Goal: Information Seeking & Learning: Find specific page/section

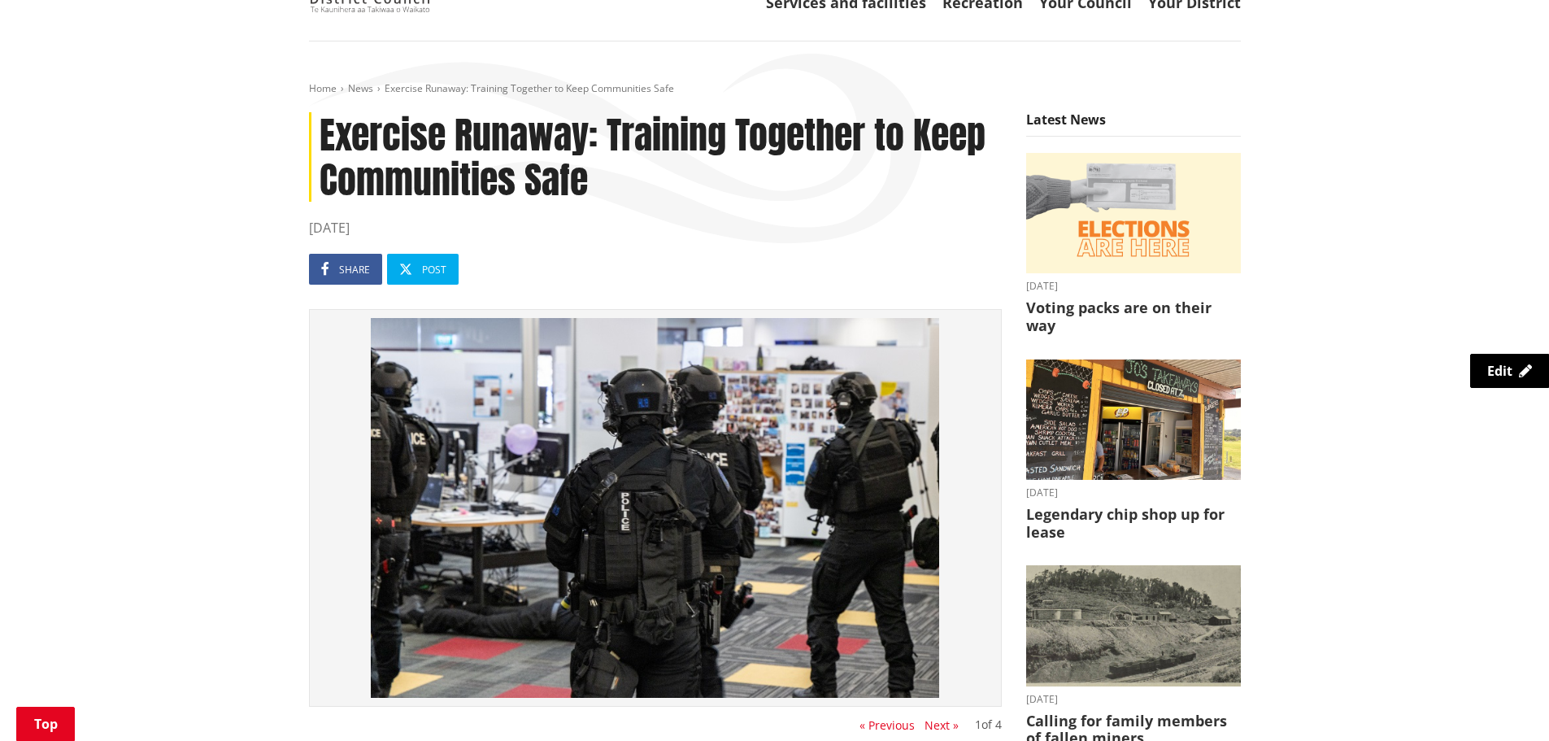
scroll to position [325, 0]
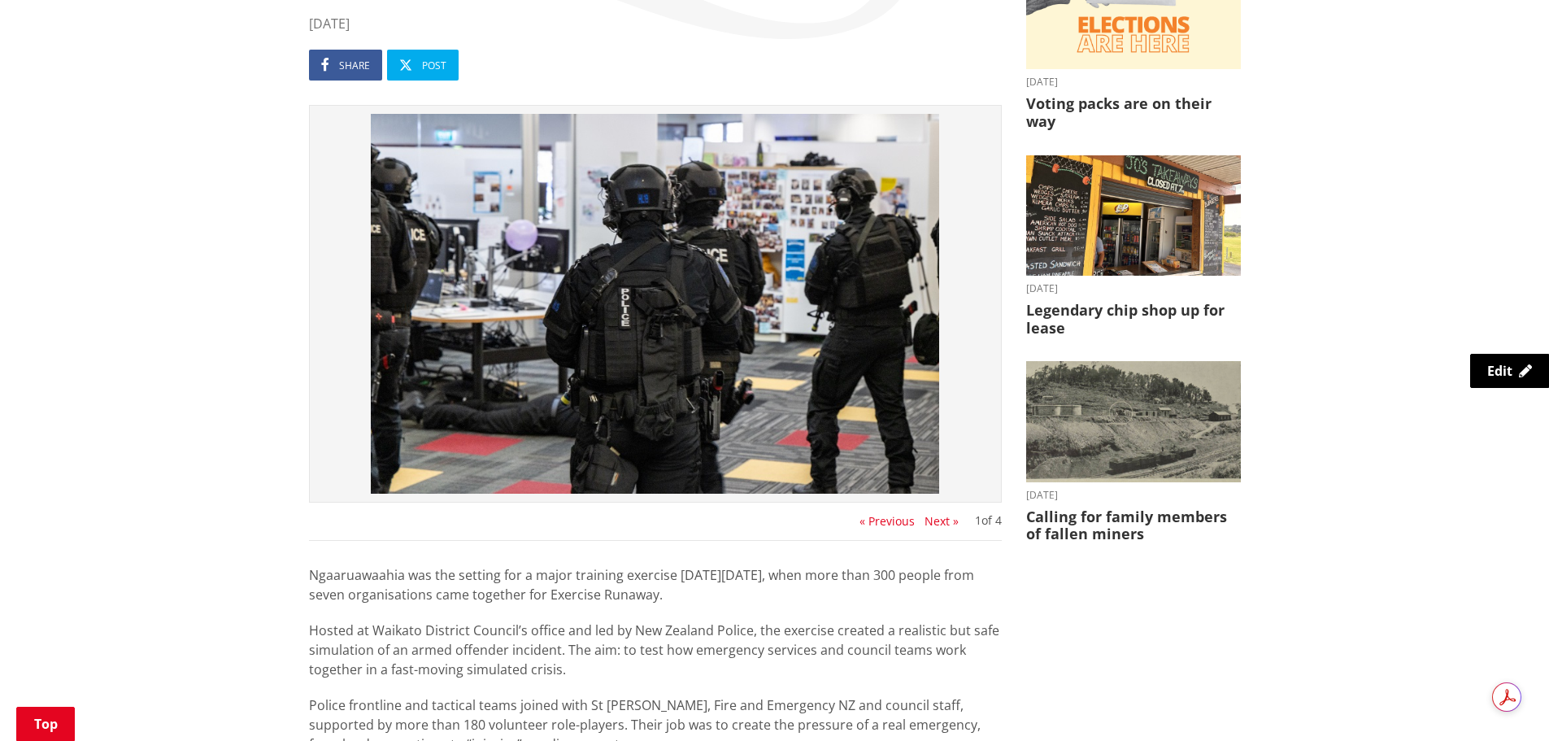
click at [936, 519] on button "Next »" at bounding box center [941, 521] width 34 height 13
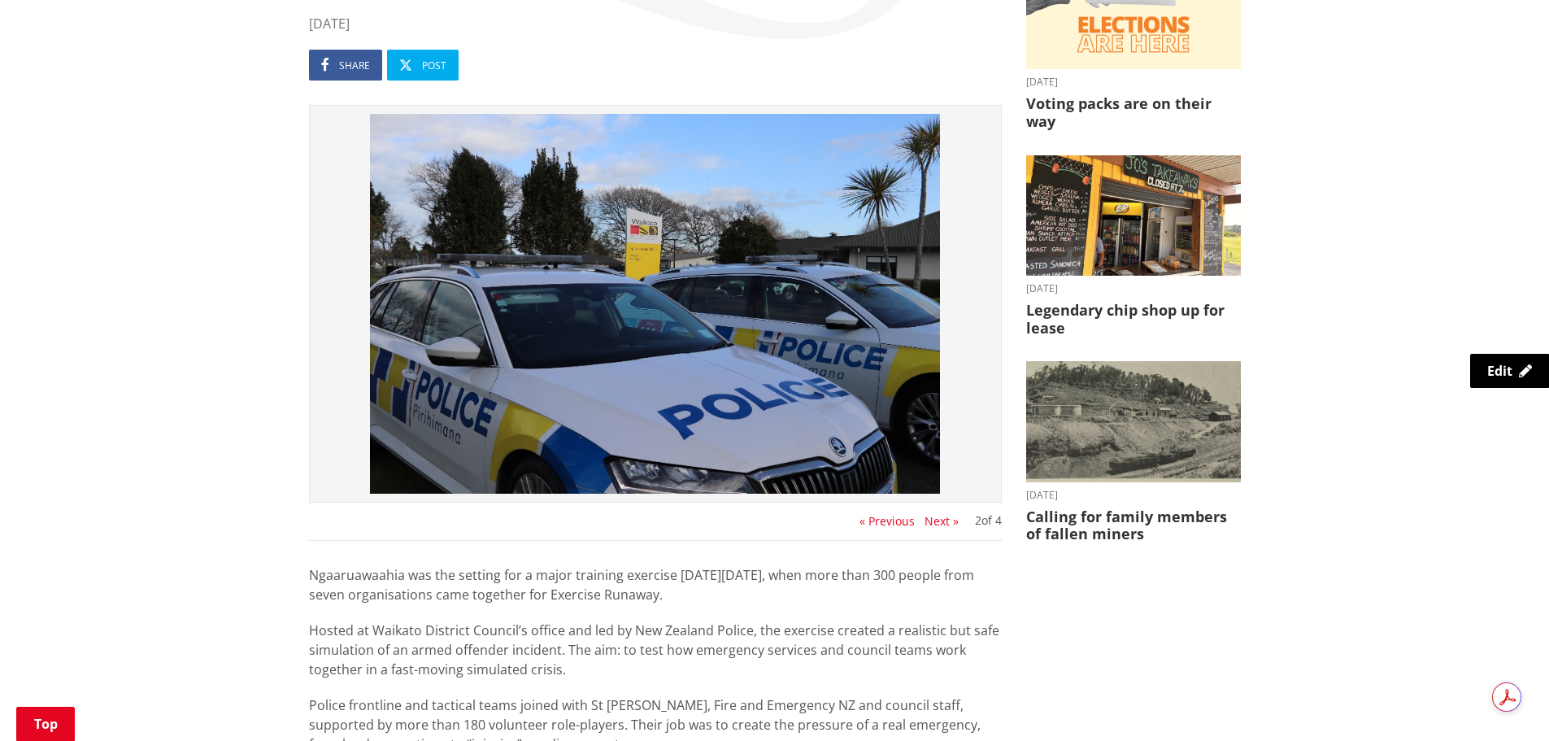
click at [891, 518] on button "« Previous" at bounding box center [886, 521] width 55 height 13
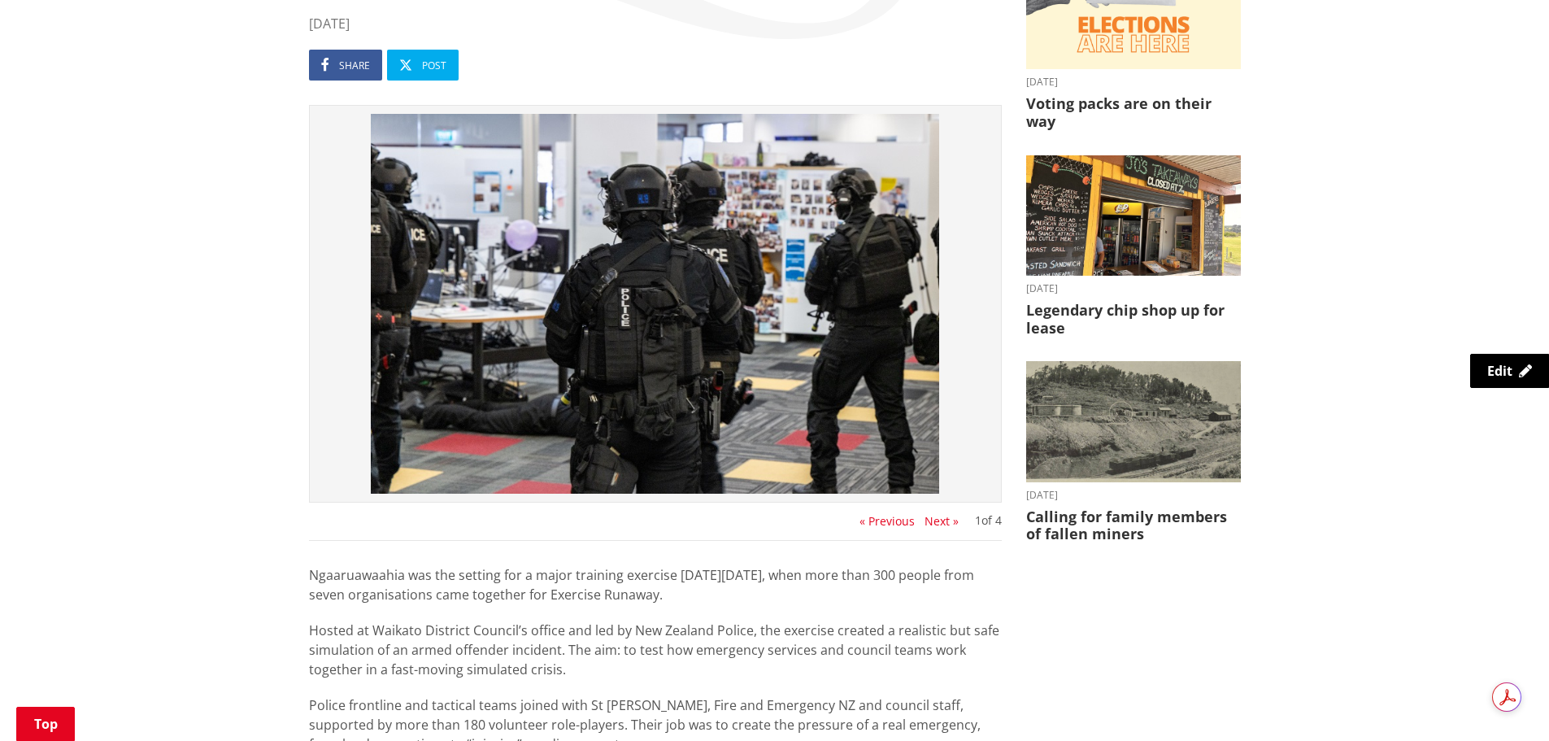
click at [932, 515] on button "Next »" at bounding box center [941, 521] width 34 height 13
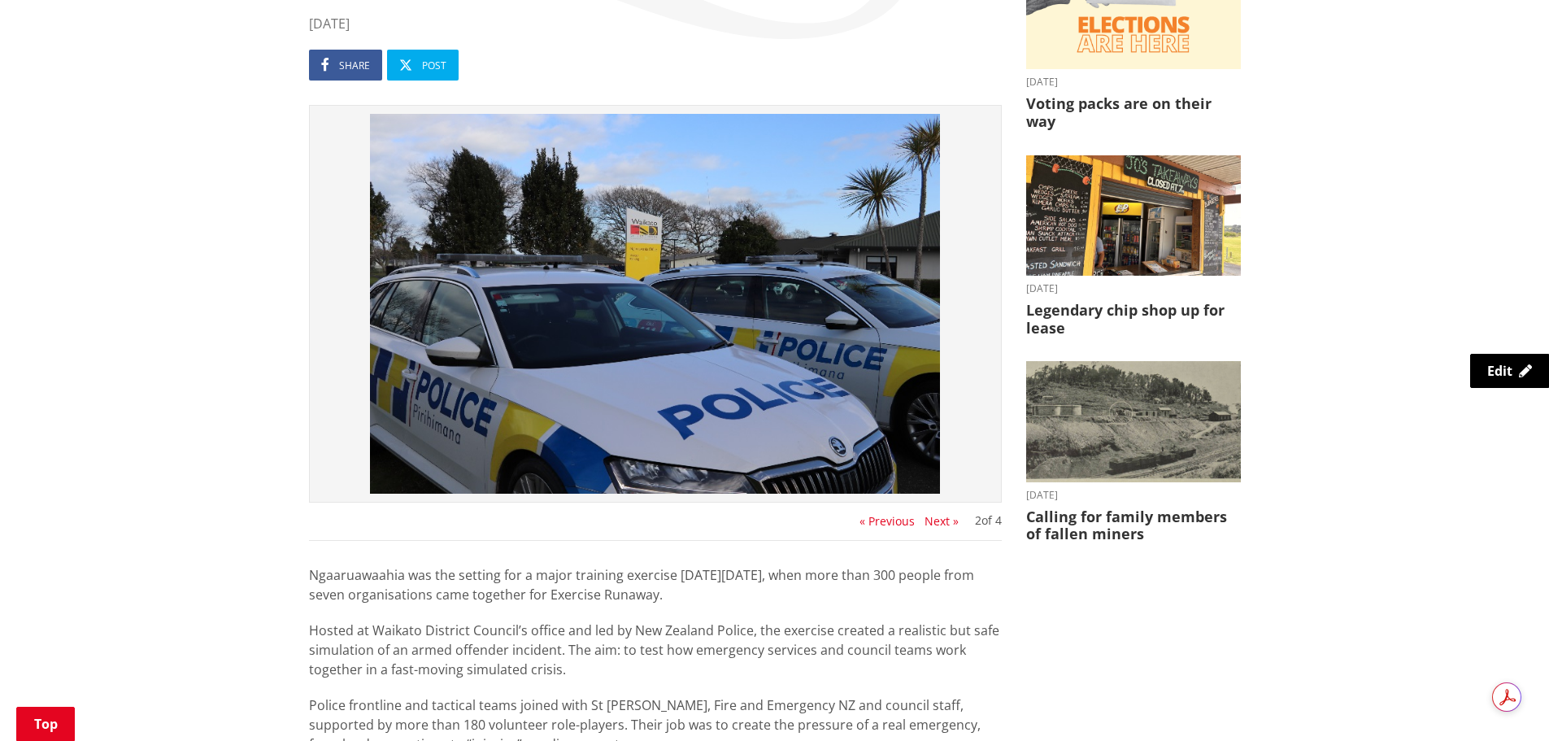
click at [932, 515] on button "Next »" at bounding box center [941, 521] width 34 height 13
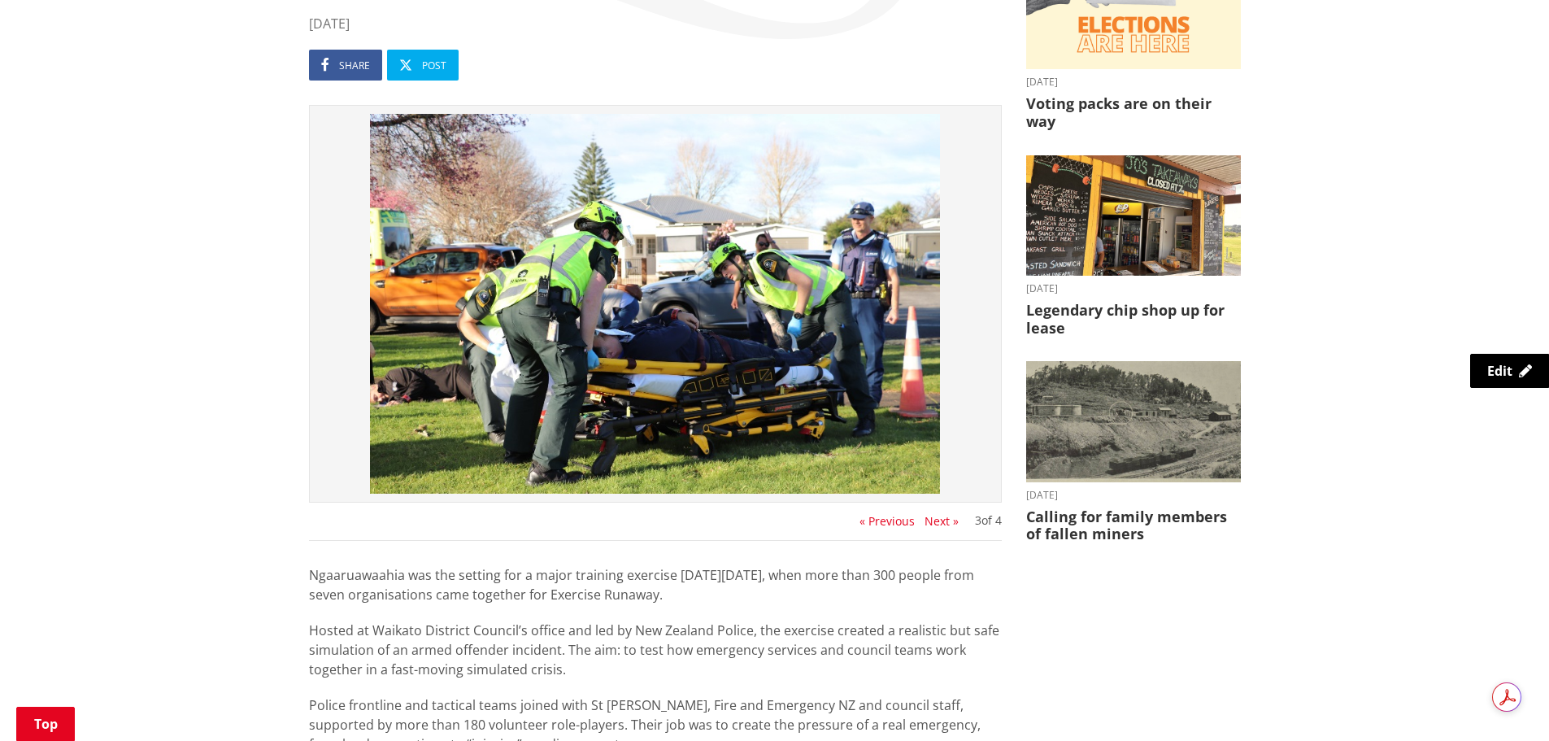
click at [932, 515] on button "Next »" at bounding box center [941, 521] width 34 height 13
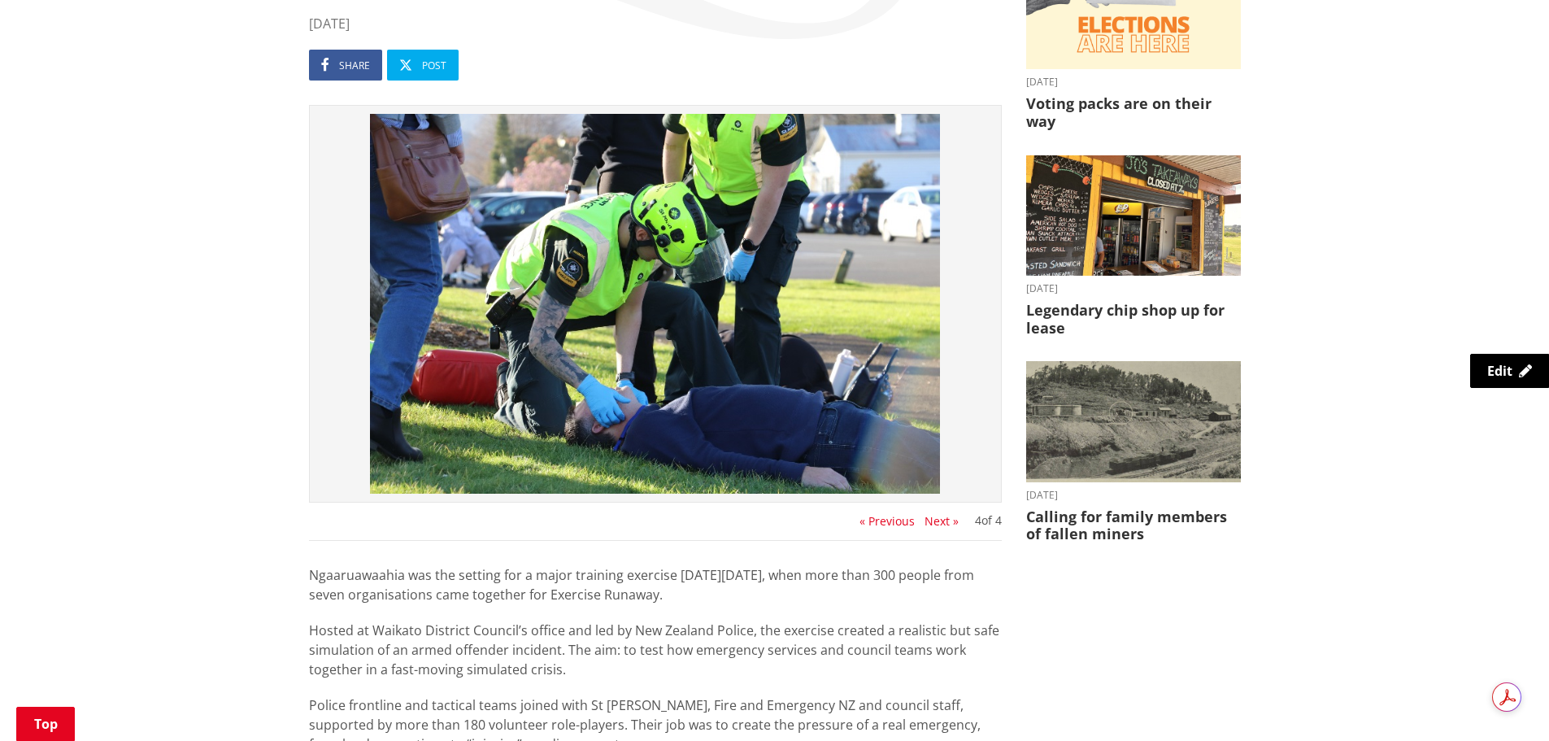
click at [891, 515] on button "« Previous" at bounding box center [886, 521] width 55 height 13
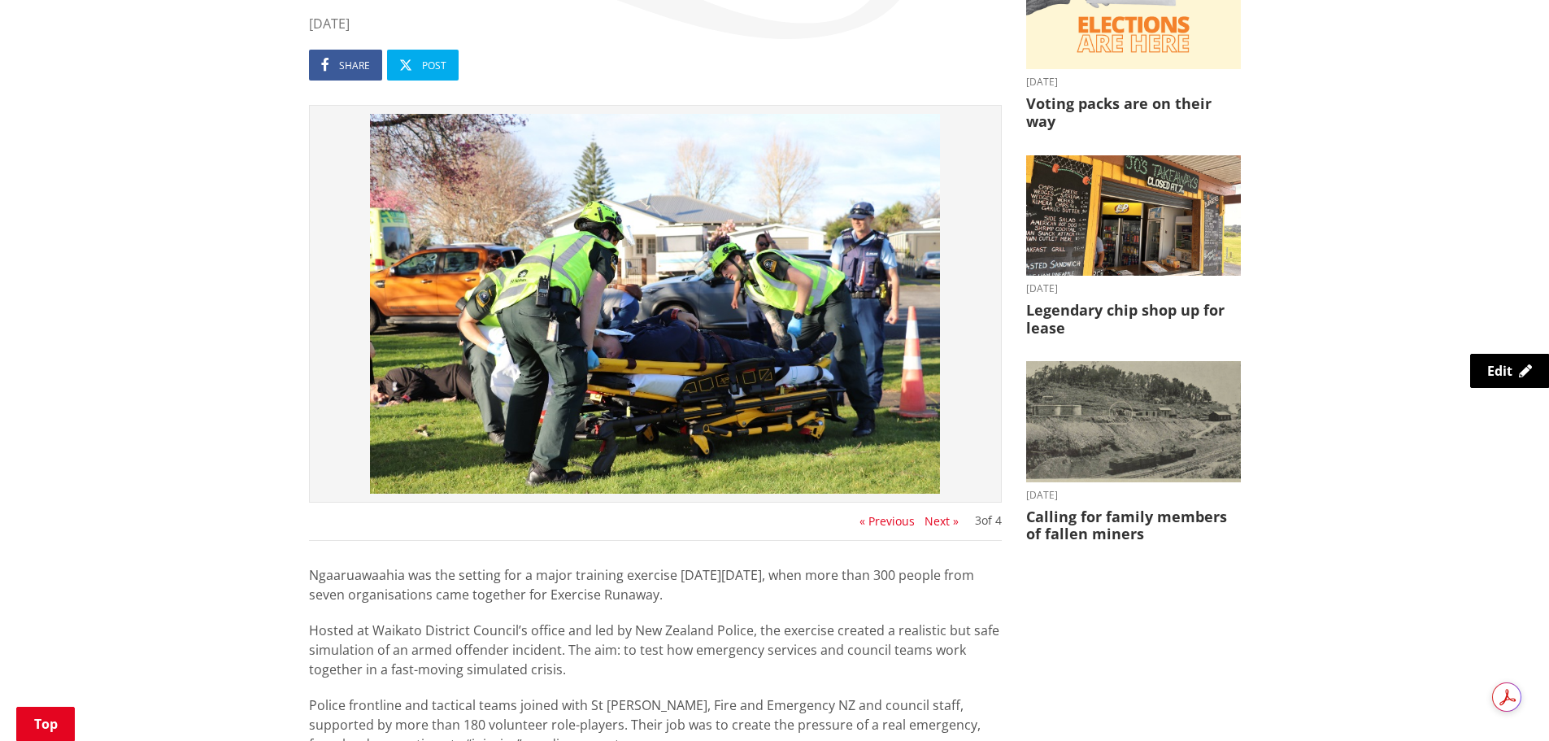
click at [891, 515] on button "« Previous" at bounding box center [886, 521] width 55 height 13
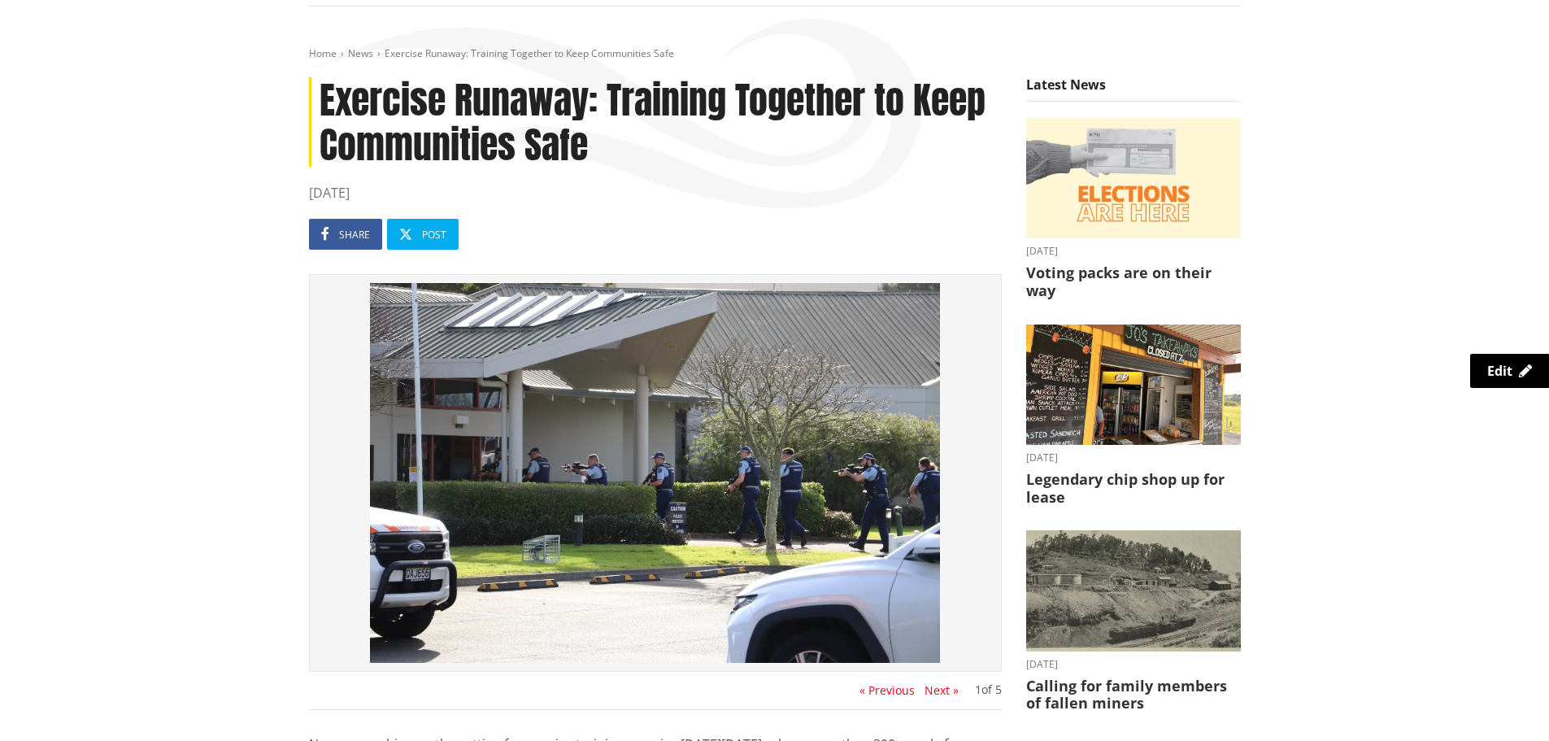
scroll to position [163, 0]
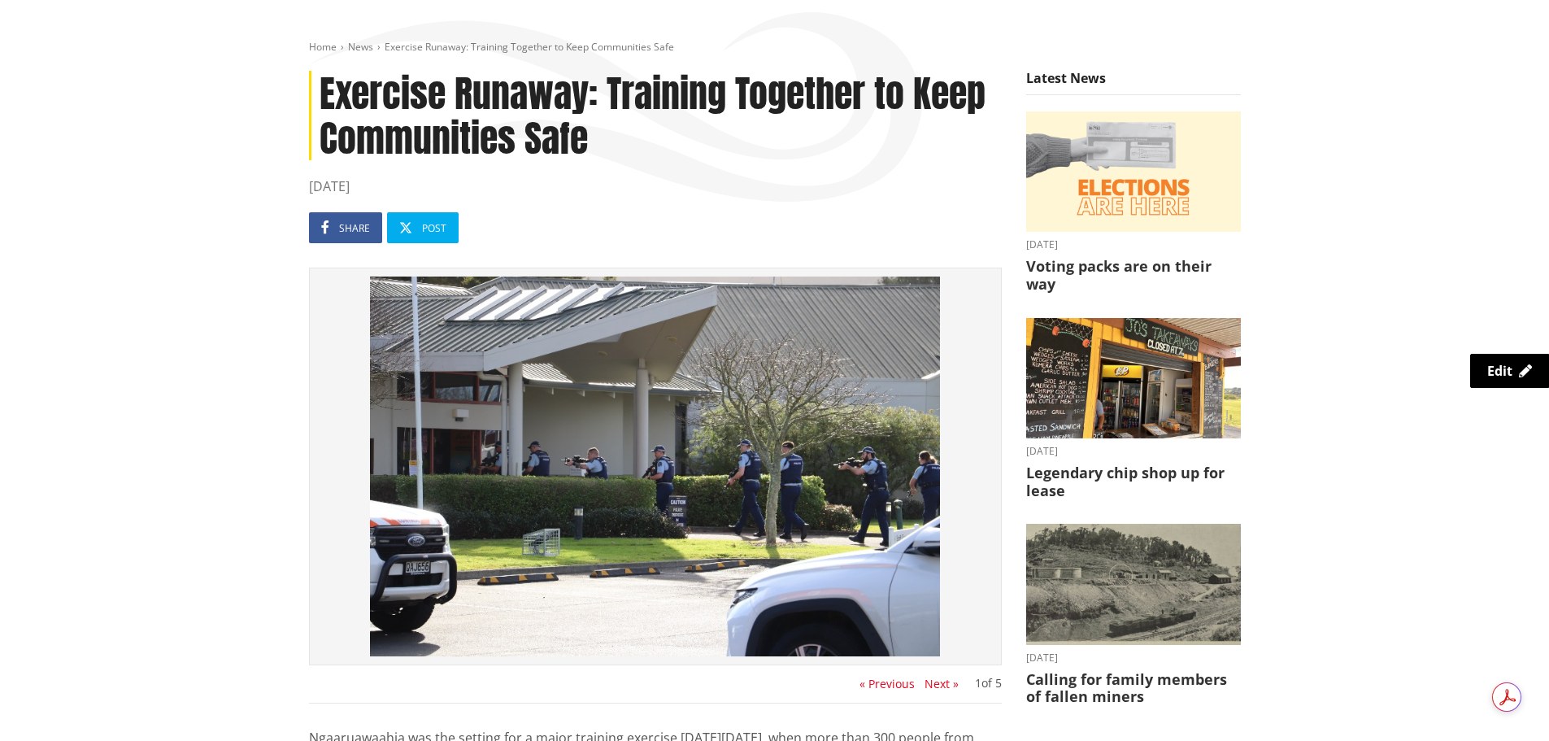
click at [937, 685] on button "Next »" at bounding box center [941, 683] width 34 height 13
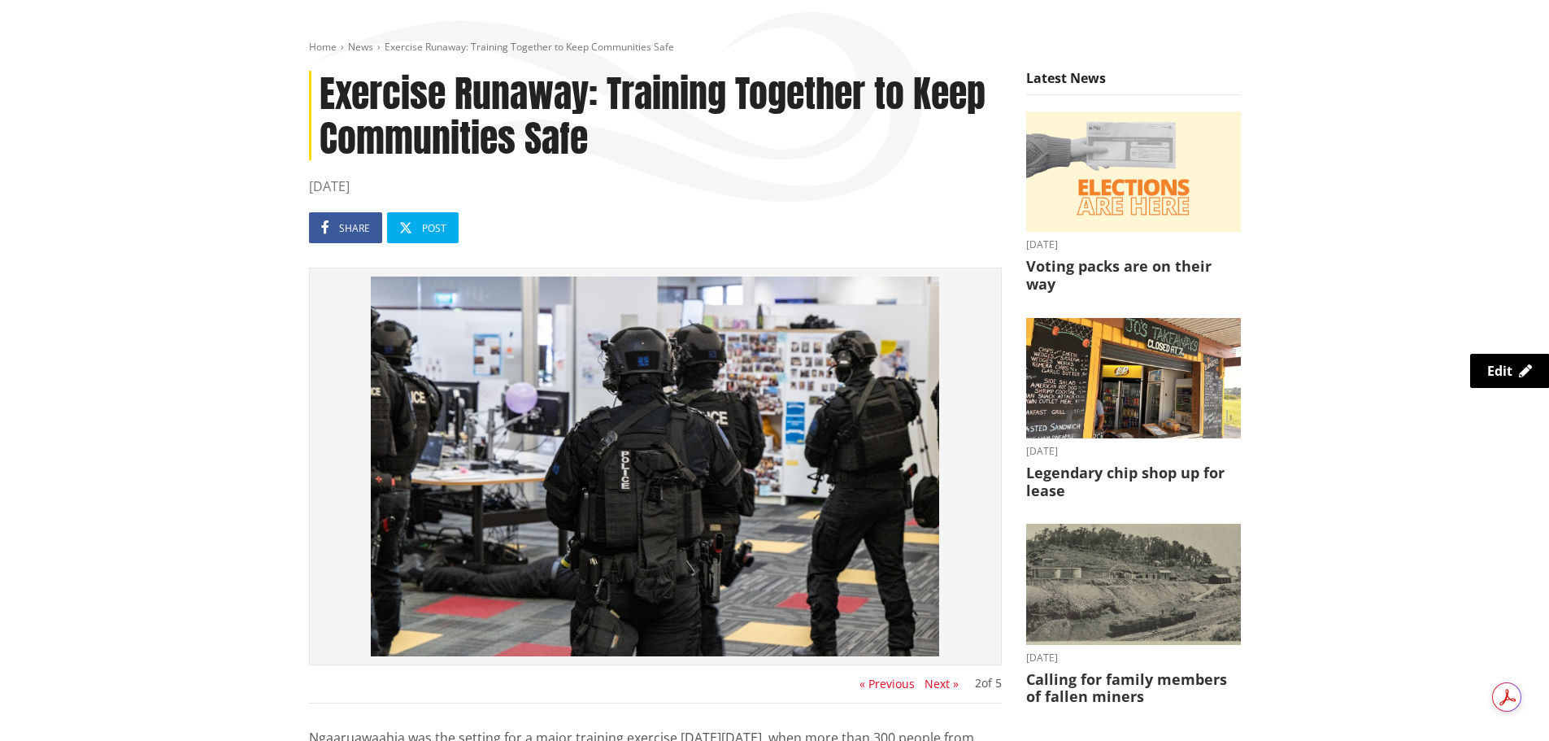
click at [935, 683] on button "Next »" at bounding box center [941, 683] width 34 height 13
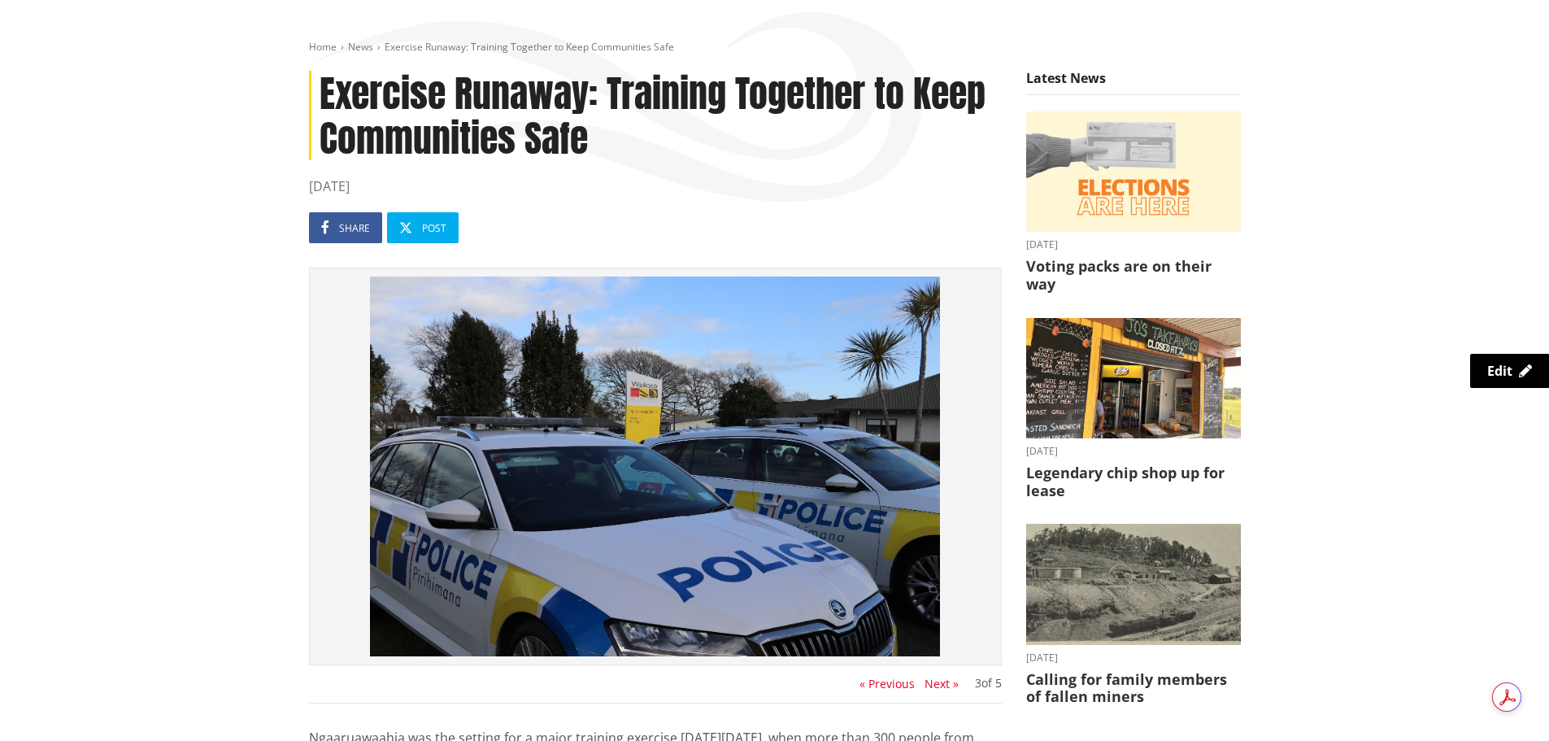
click at [935, 683] on button "Next »" at bounding box center [941, 683] width 34 height 13
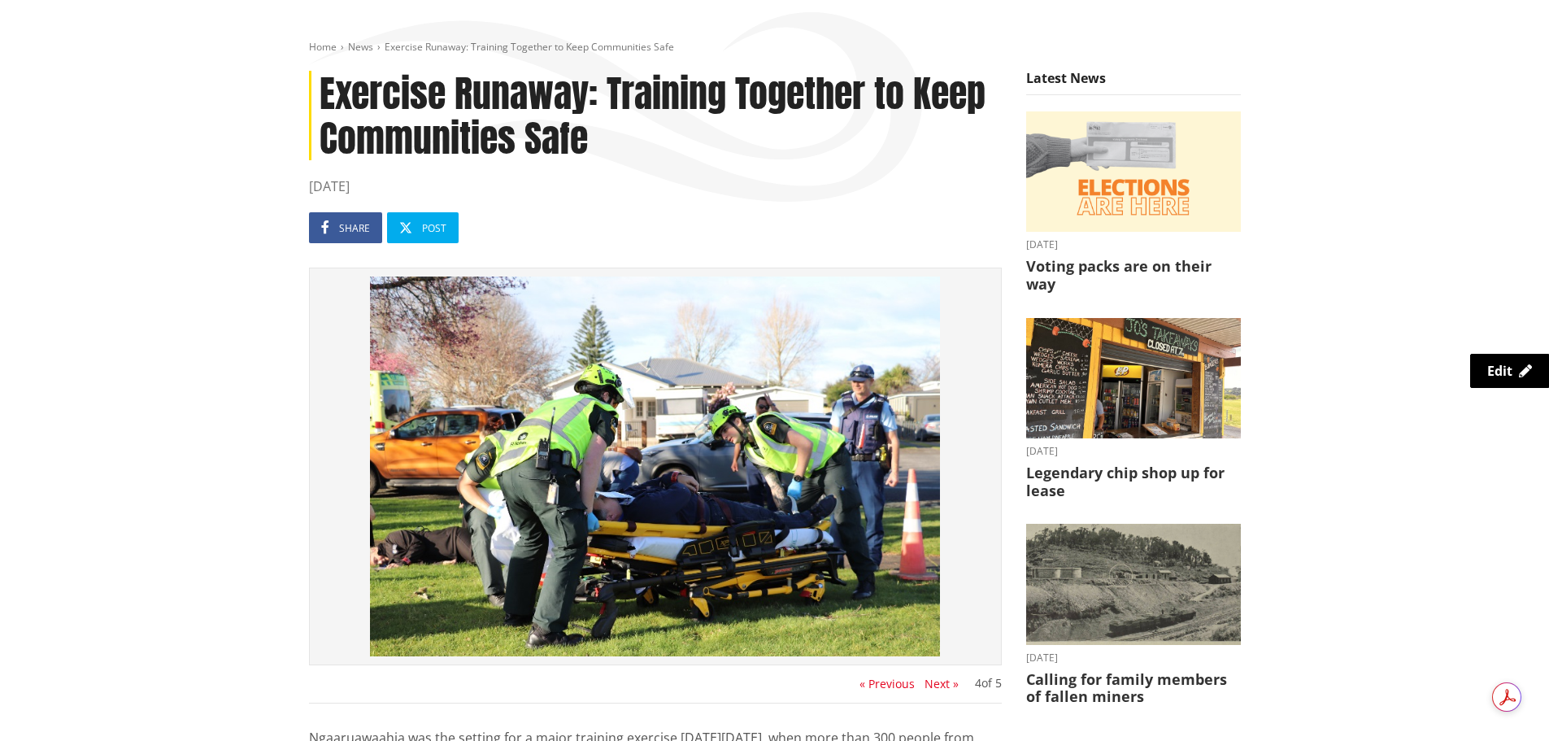
click at [935, 683] on button "Next »" at bounding box center [941, 683] width 34 height 13
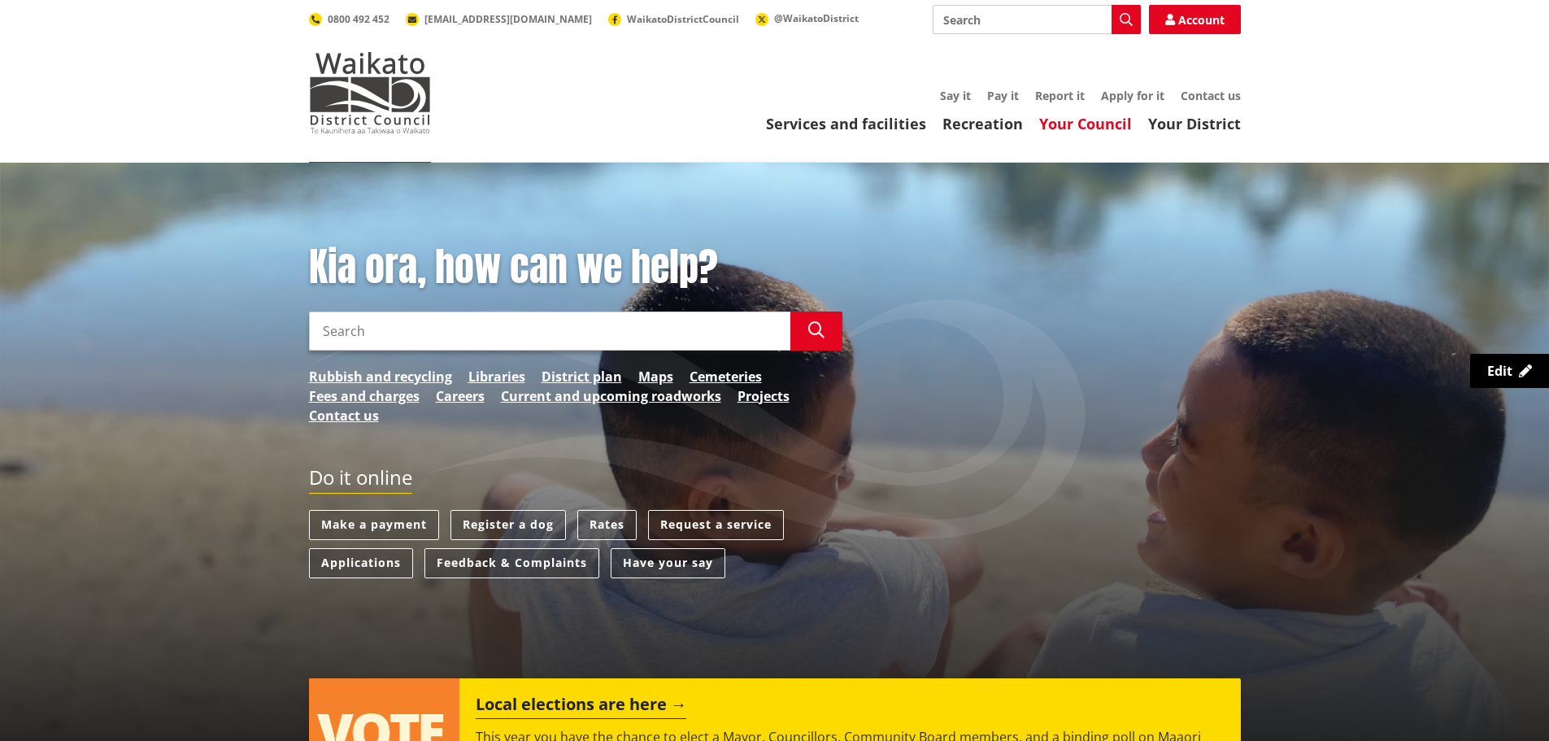
click at [1088, 121] on link "Your Council" at bounding box center [1085, 124] width 93 height 20
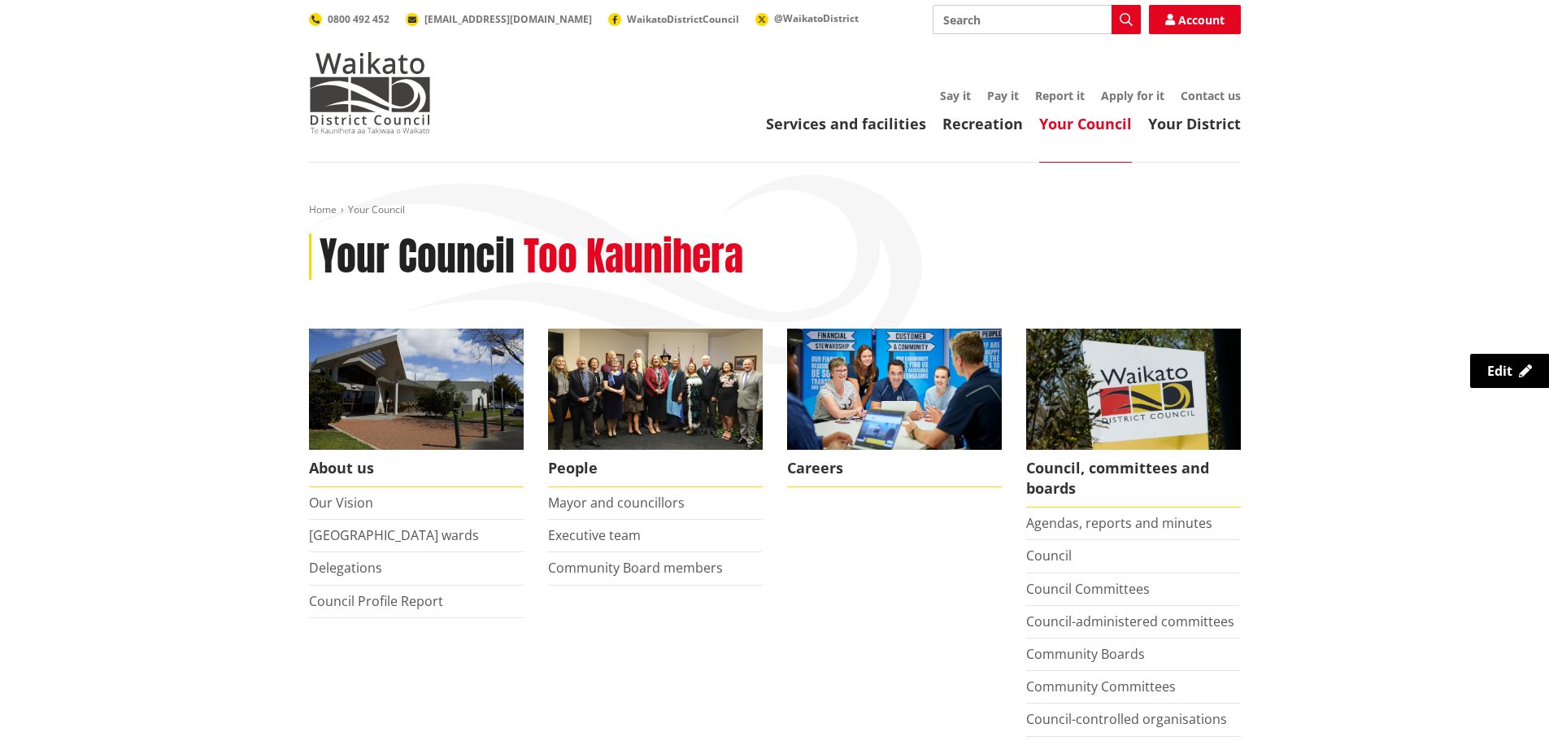
click at [393, 611] on li "Council Profile Report" at bounding box center [416, 601] width 215 height 33
click at [394, 606] on link "Council Profile Report" at bounding box center [376, 601] width 134 height 18
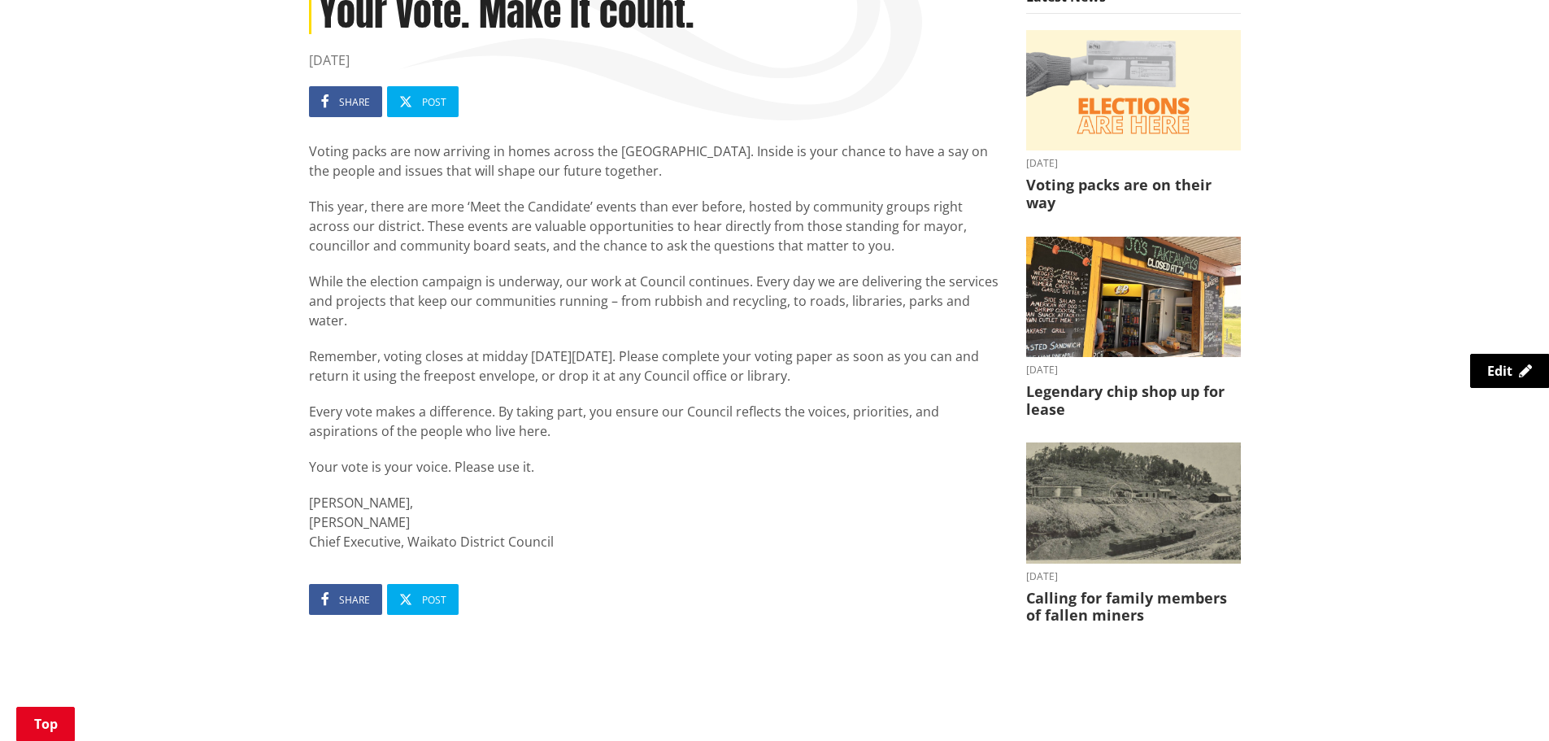
scroll to position [163, 0]
